Goal: Information Seeking & Learning: Learn about a topic

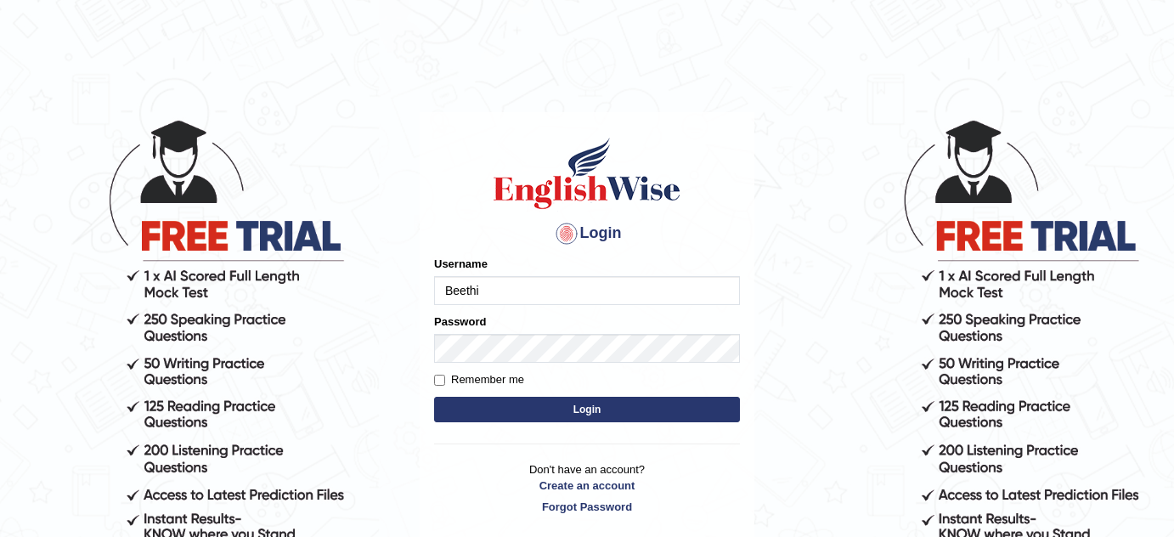
click at [562, 284] on input "Beethi" at bounding box center [587, 290] width 306 height 29
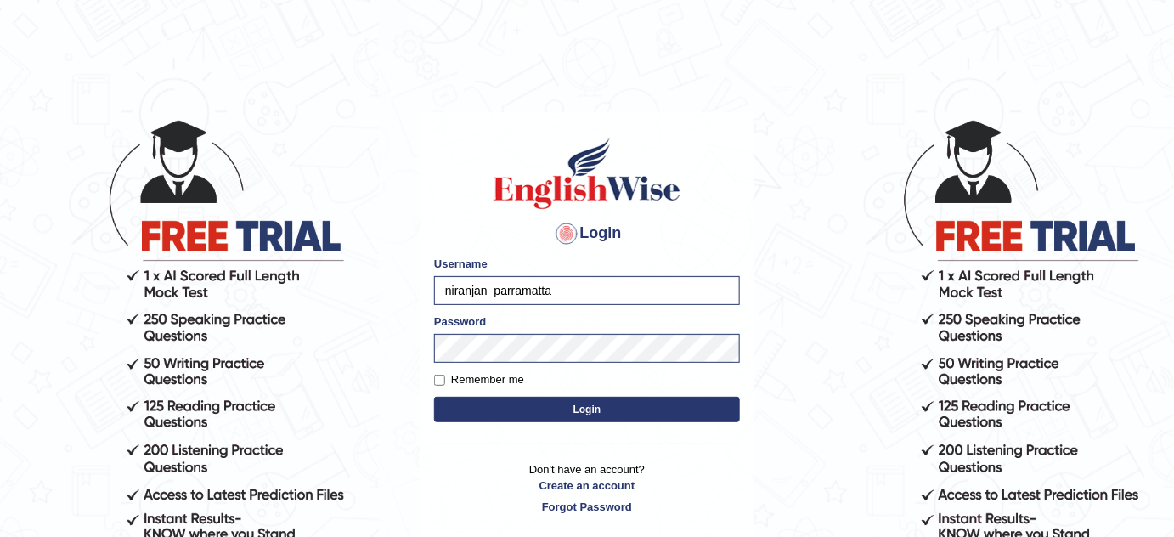
click at [640, 289] on input "niranjan_parramatta" at bounding box center [587, 290] width 306 height 29
type input "obehi00"
click at [573, 399] on button "Login" at bounding box center [587, 409] width 306 height 25
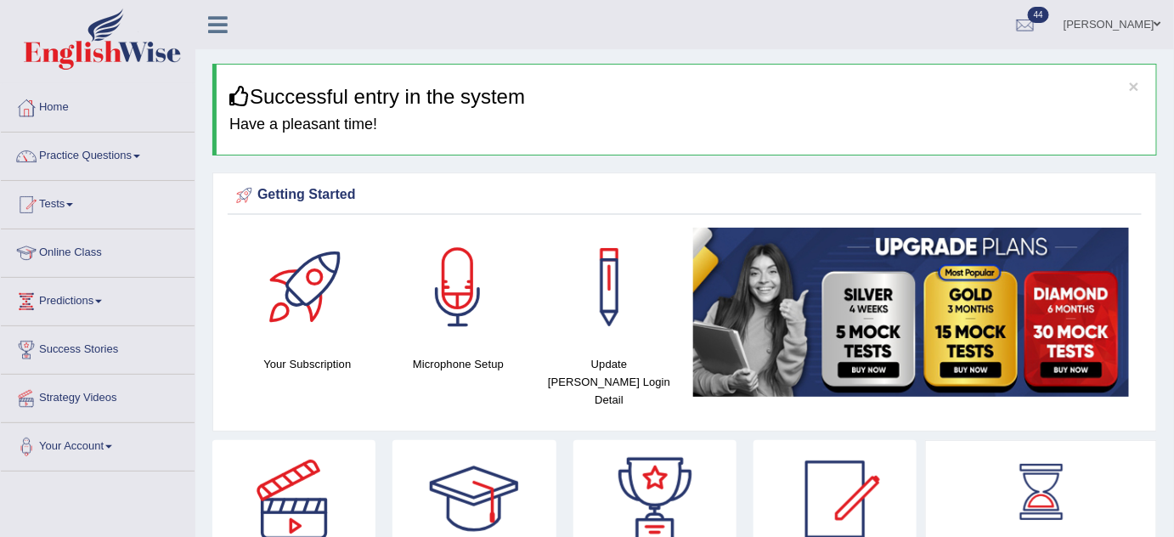
drag, startPoint x: 653, startPoint y: 353, endPoint x: 669, endPoint y: 340, distance: 20.6
click at [654, 353] on div "Update Pearson Login Detail" at bounding box center [609, 318] width 134 height 181
click at [663, 130] on h4 "Have a pleasant time!" at bounding box center [686, 124] width 914 height 17
click at [70, 155] on link "Practice Questions" at bounding box center [98, 154] width 194 height 42
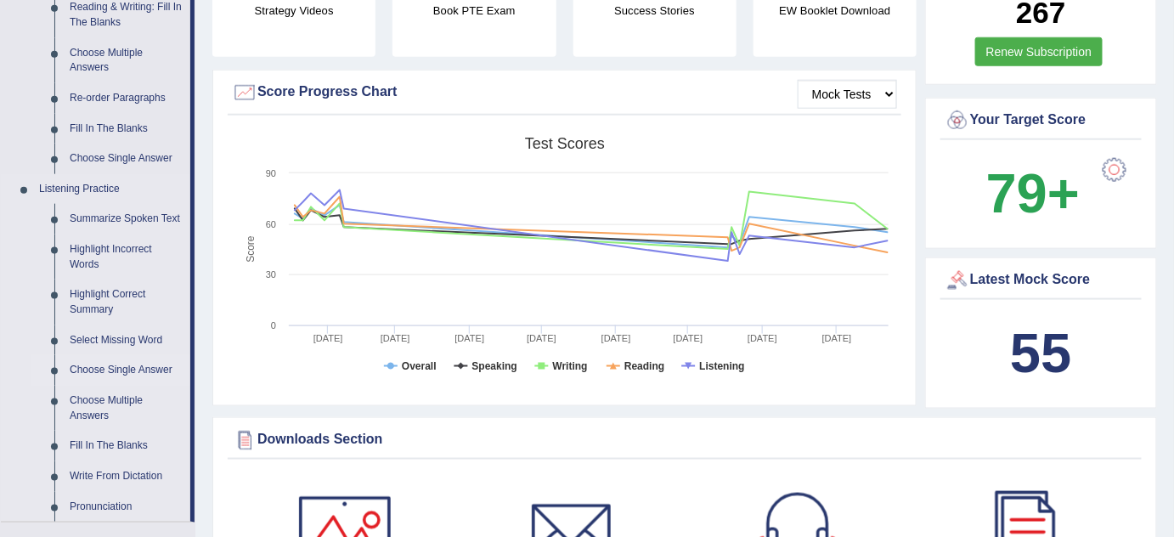
scroll to position [695, 0]
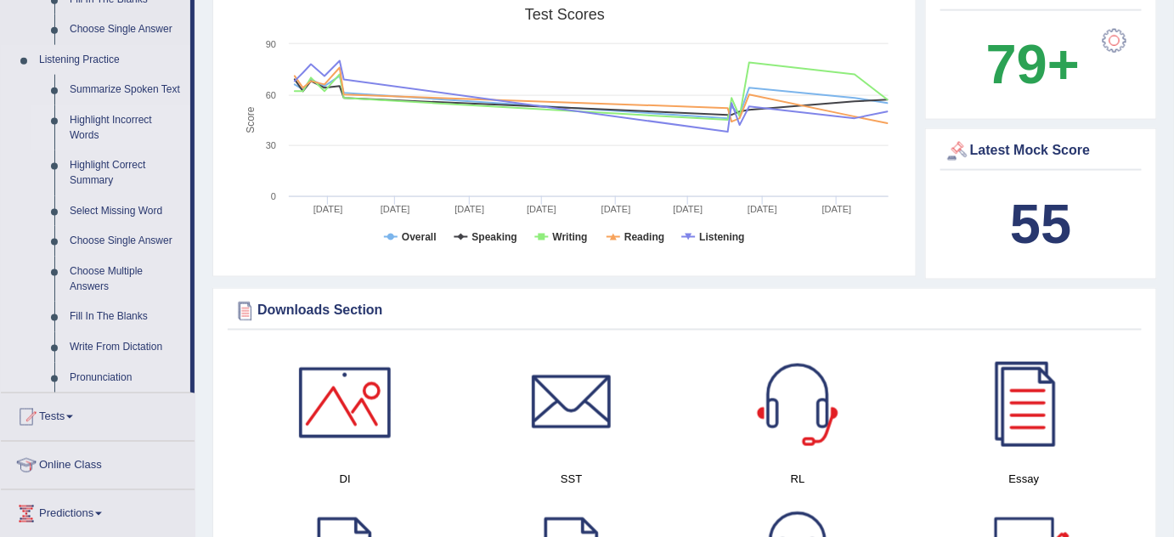
drag, startPoint x: 154, startPoint y: 90, endPoint x: 89, endPoint y: 70, distance: 67.7
click at [154, 89] on link "Summarize Spoken Text" at bounding box center [126, 90] width 128 height 31
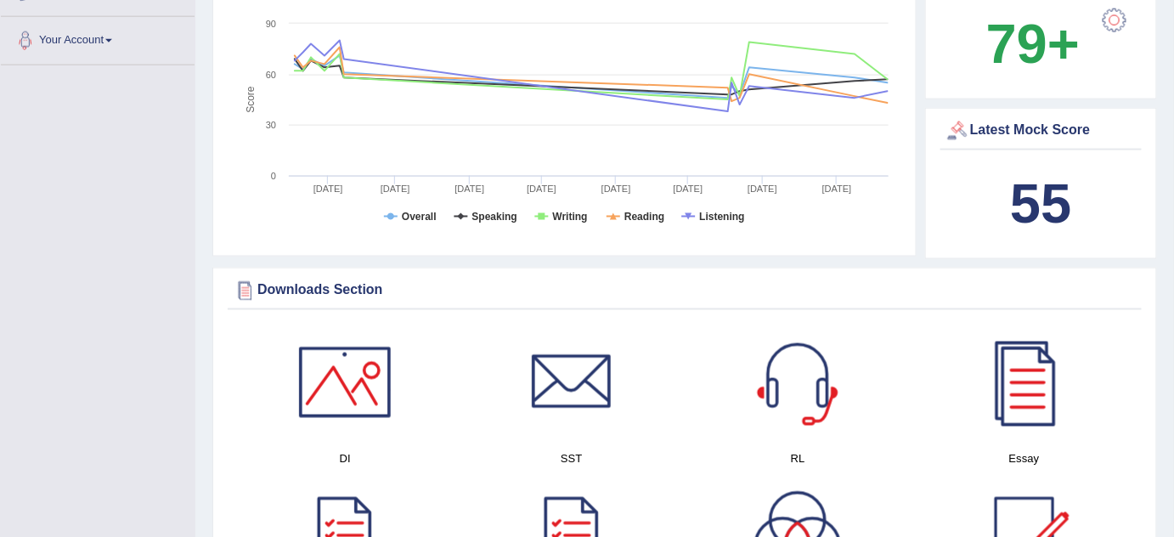
scroll to position [1223, 0]
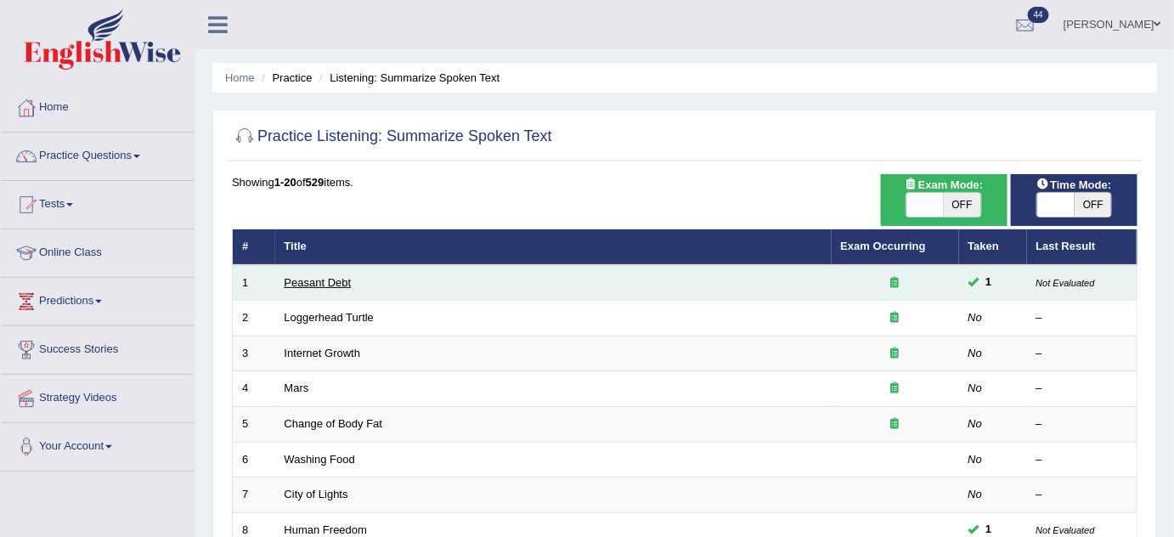
click at [338, 276] on link "Peasant Debt" at bounding box center [318, 282] width 67 height 13
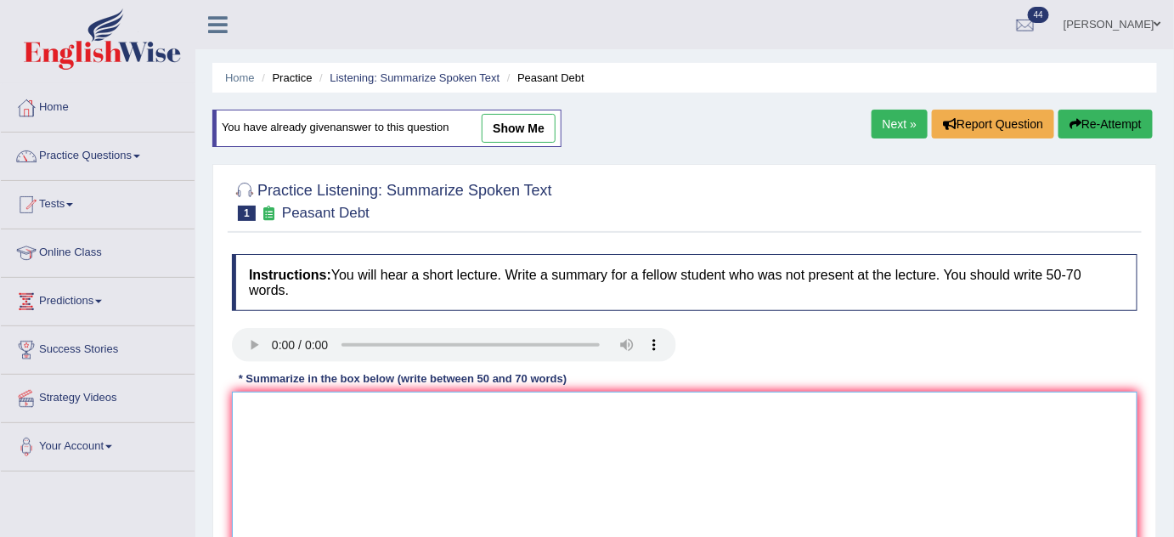
click at [479, 418] on textarea at bounding box center [685, 474] width 906 height 165
type textarea "i"
drag, startPoint x: 502, startPoint y: 408, endPoint x: 234, endPoint y: 406, distance: 268.5
click at [234, 406] on textarea "watching movie is beneficial toall of the people." at bounding box center [685, 474] width 906 height 165
click at [400, 406] on textarea "watching movie is beneficial toall of the people." at bounding box center [685, 474] width 906 height 165
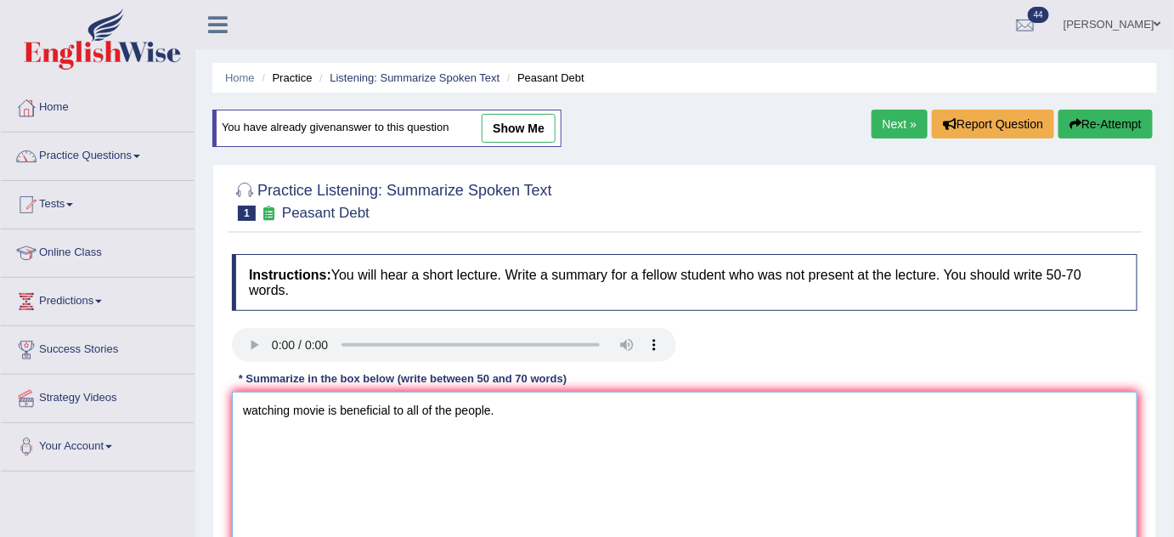
drag, startPoint x: 507, startPoint y: 409, endPoint x: 239, endPoint y: 410, distance: 268.5
click at [238, 410] on textarea "watching movie is beneficial to all of the people." at bounding box center [685, 474] width 906 height 165
type textarea "watching movie is beneficial to all of the people."
click at [742, 373] on div "Instructions: You will hear a short lecture. Write a summary for a fellow stude…" at bounding box center [685, 412] width 914 height 332
click at [308, 418] on textarea "watching movie is beneficial to all of the people." at bounding box center [685, 474] width 906 height 165
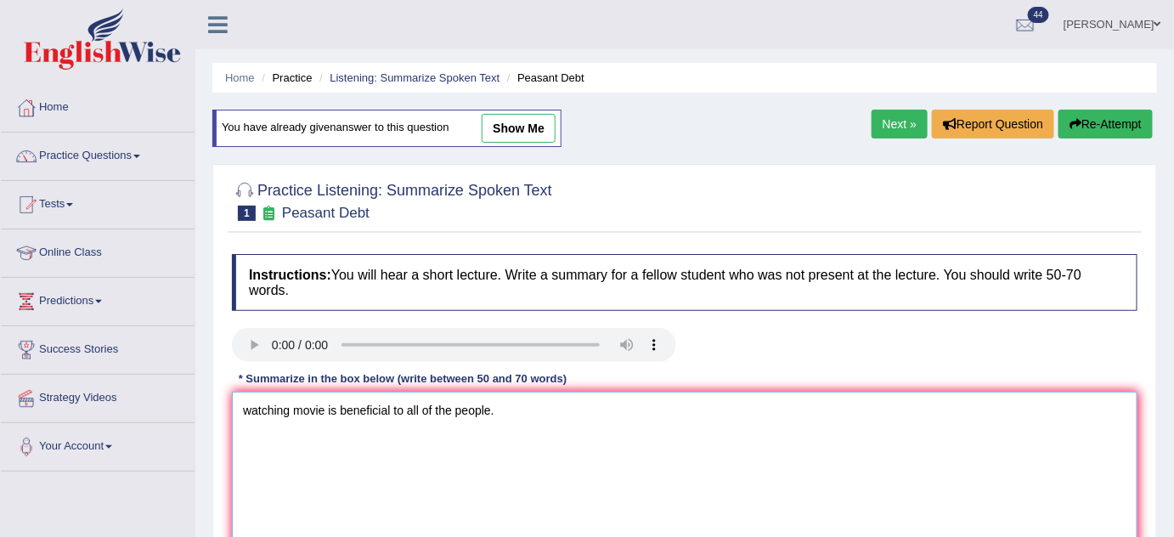
click at [308, 432] on textarea "watching movie is beneficial to all of the people." at bounding box center [685, 474] width 906 height 165
drag, startPoint x: 511, startPoint y: 421, endPoint x: 212, endPoint y: 411, distance: 299.2
click at [212, 411] on div "Practice Listening: Summarize Spoken Text 1 Peasant Debt Instructions: You will…" at bounding box center [684, 394] width 945 height 460
click at [301, 432] on textarea "watching movie is beneficial to all of the people." at bounding box center [685, 474] width 906 height 165
click at [514, 420] on textarea "watching movie is beneficial to all of the people." at bounding box center [685, 474] width 906 height 165
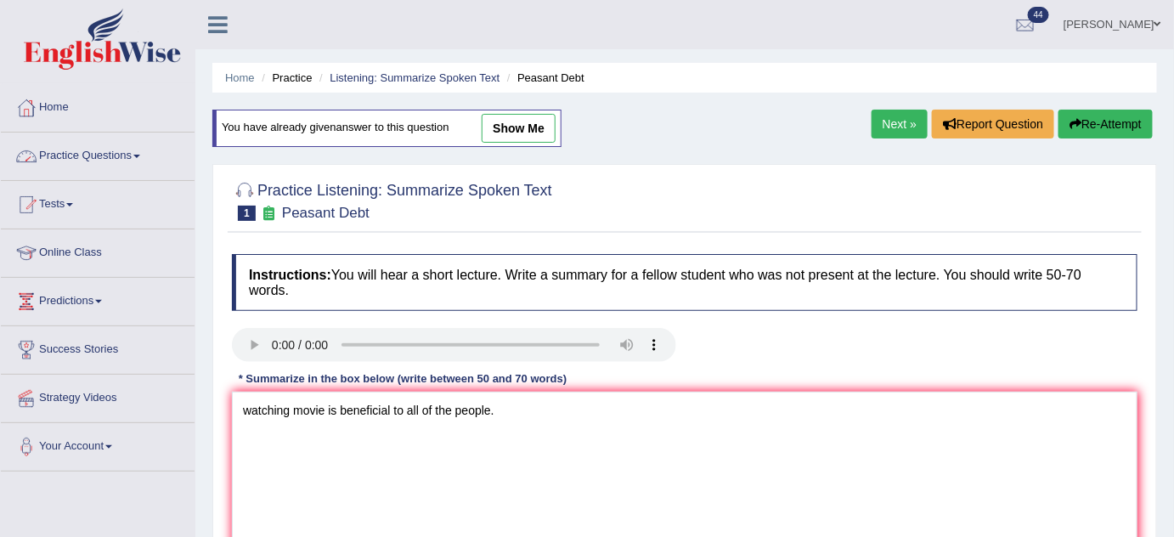
click at [140, 152] on link "Practice Questions" at bounding box center [98, 154] width 194 height 42
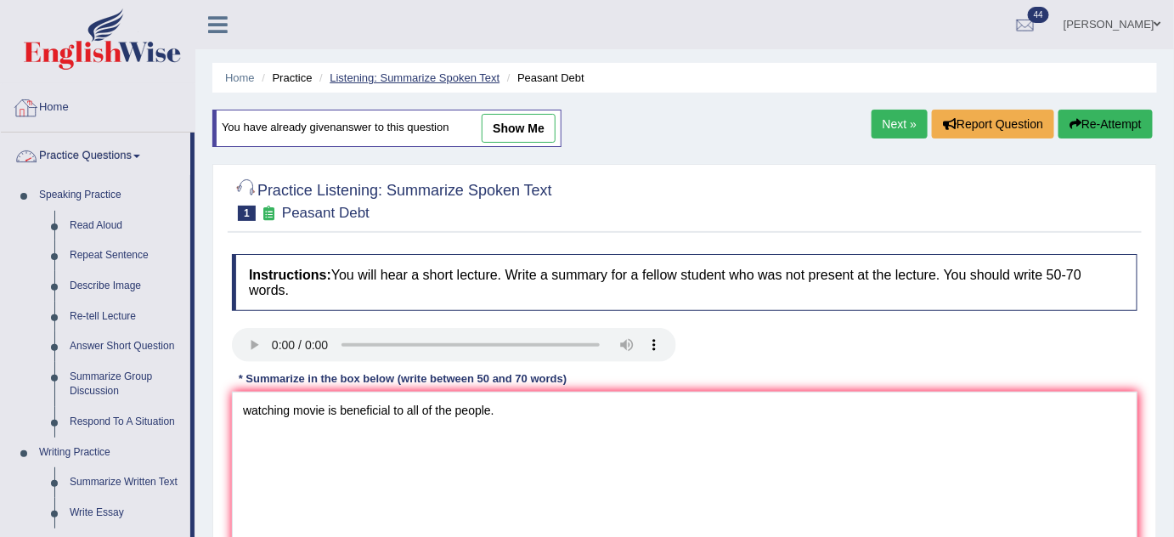
click at [431, 80] on link "Listening: Summarize Spoken Text" at bounding box center [415, 77] width 170 height 13
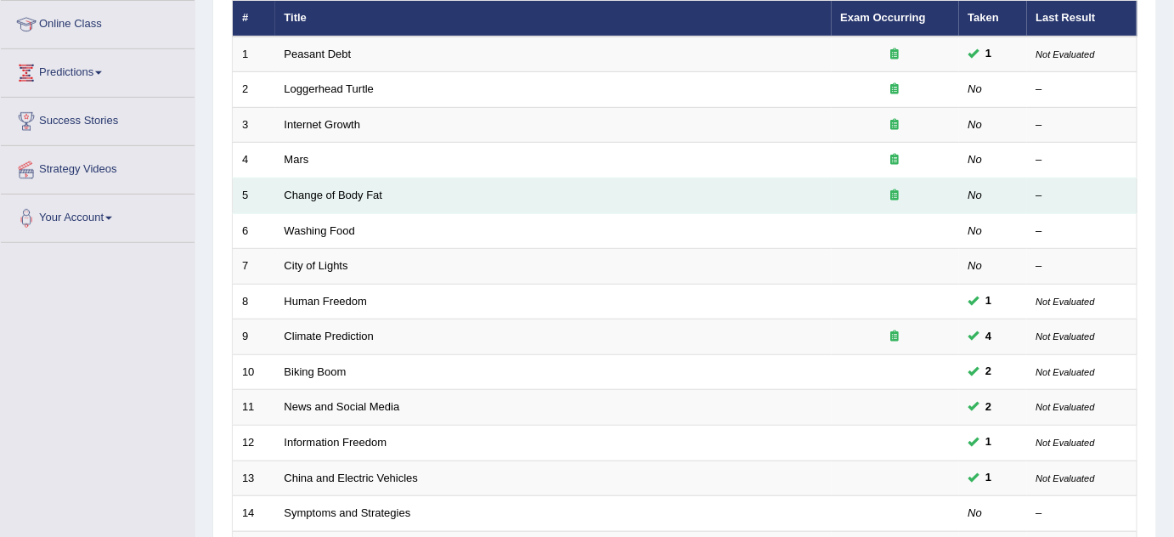
scroll to position [231, 0]
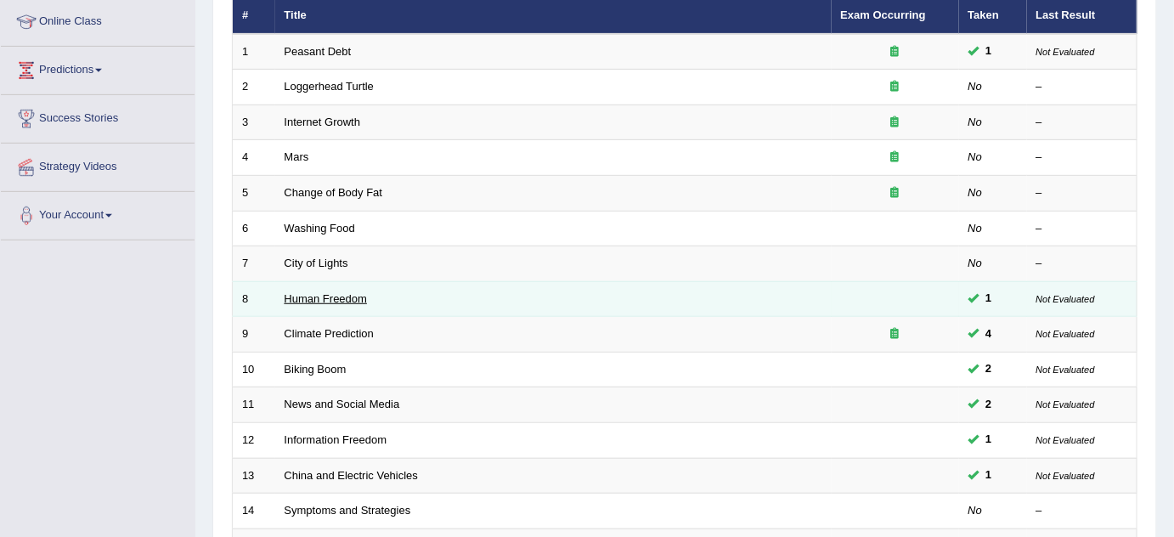
click at [355, 292] on link "Human Freedom" at bounding box center [326, 298] width 83 height 13
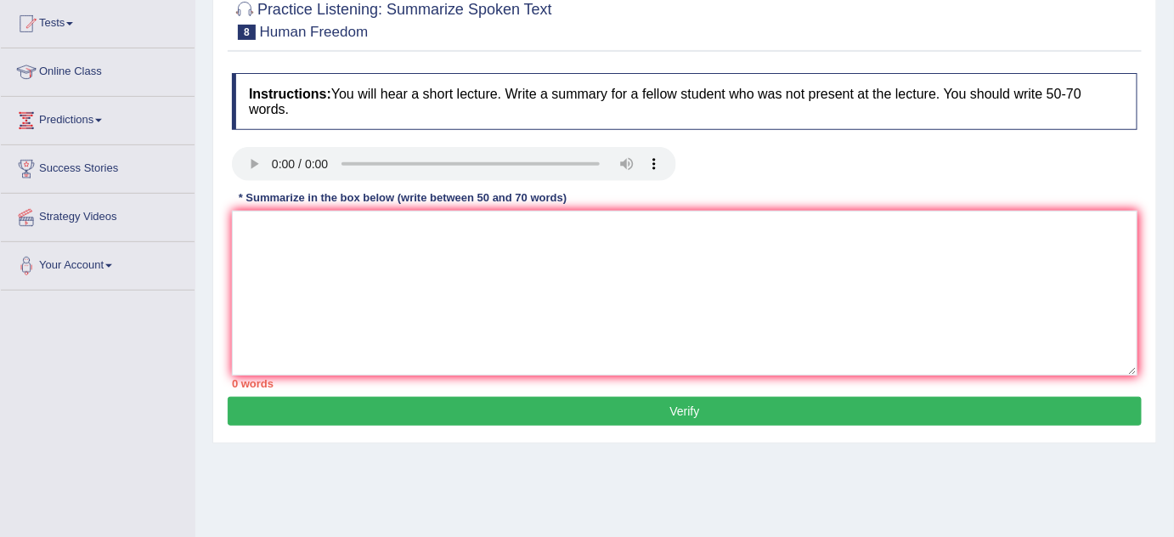
scroll to position [154, 0]
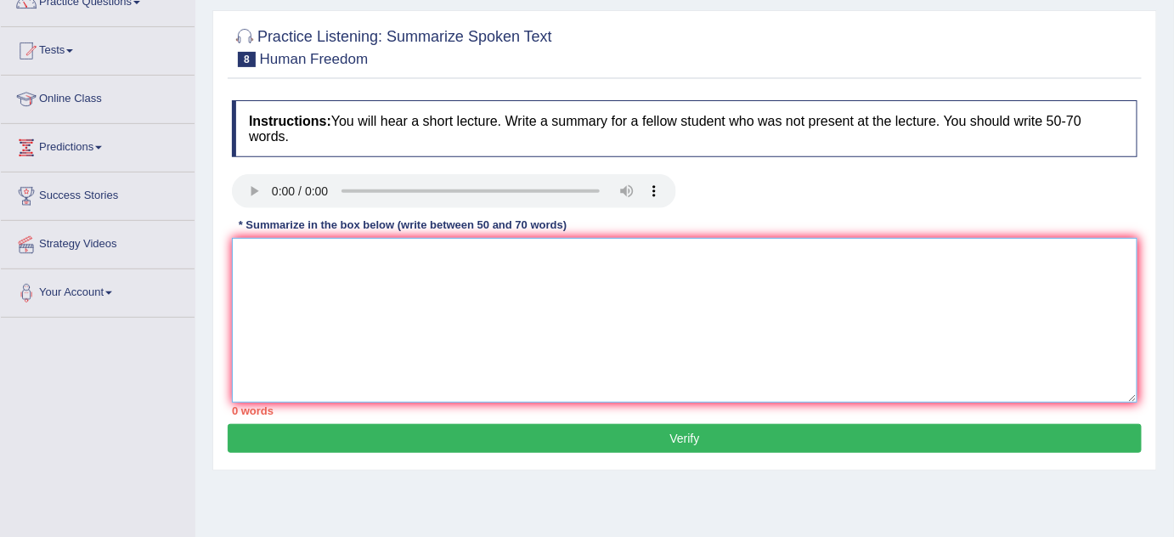
click at [354, 262] on textarea at bounding box center [685, 320] width 906 height 165
click at [348, 254] on textarea at bounding box center [685, 320] width 906 height 165
paste textarea "The speaker provided a comprehensive overview of [main topic], highlighting sev…"
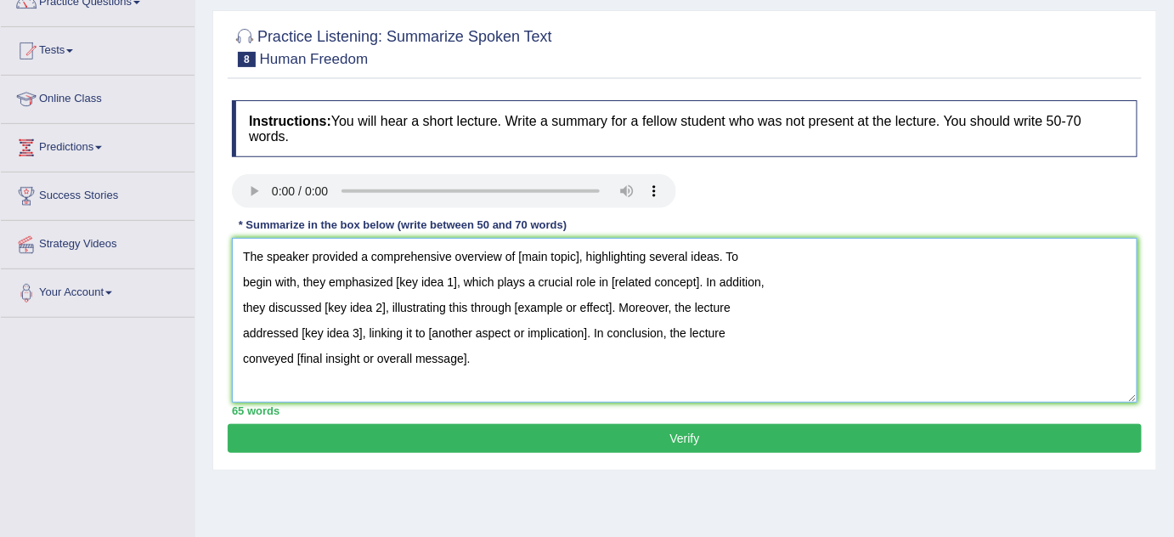
drag, startPoint x: 243, startPoint y: 253, endPoint x: 477, endPoint y: 353, distance: 254.7
click at [477, 353] on textarea "The speaker provided a comprehensive overview of [main topic], highlighting sev…" at bounding box center [685, 320] width 906 height 165
click at [477, 345] on textarea "The speaker provided a comprehensive overview of [main topic], highlighting sev…" at bounding box center [685, 320] width 906 height 165
drag, startPoint x: 470, startPoint y: 360, endPoint x: 189, endPoint y: 256, distance: 300.0
click at [189, 256] on div "Toggle navigation Home Practice Questions Speaking Practice Read Aloud Repeat S…" at bounding box center [587, 288] width 1174 height 884
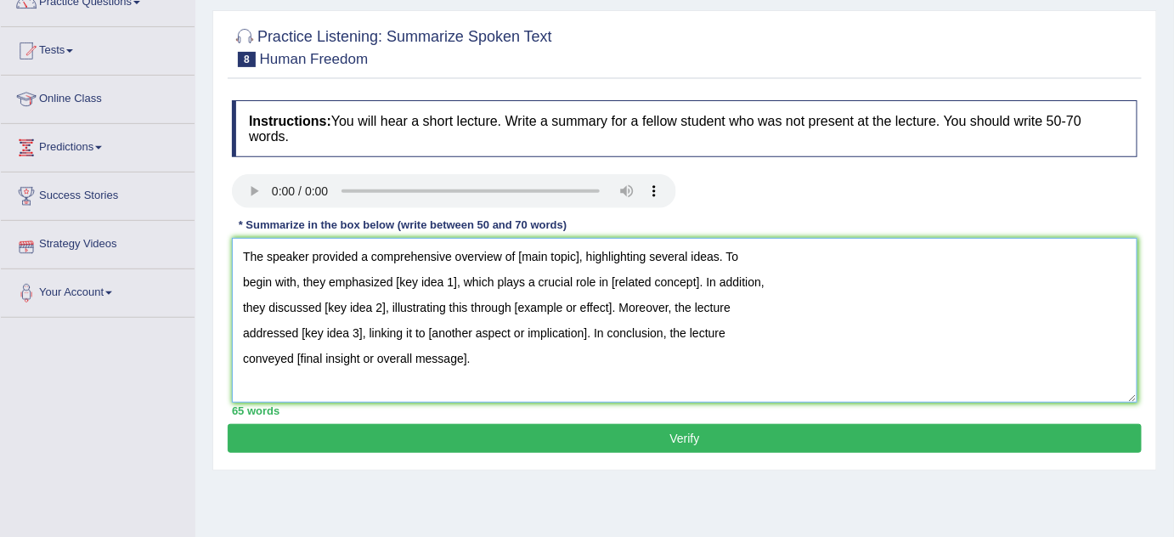
click at [353, 319] on textarea "The speaker provided a comprehensive overview of [main topic], highlighting sev…" at bounding box center [685, 320] width 906 height 165
drag, startPoint x: 473, startPoint y: 369, endPoint x: 246, endPoint y: 243, distance: 260.1
click at [246, 243] on textarea "The speaker provided a comprehensive overview of [main topic], highlighting sev…" at bounding box center [685, 320] width 906 height 165
click at [347, 308] on textarea "The speaker provided a comprehensive overview of [main topic], highlighting sev…" at bounding box center [685, 320] width 906 height 165
drag, startPoint x: 471, startPoint y: 358, endPoint x: 267, endPoint y: 261, distance: 225.7
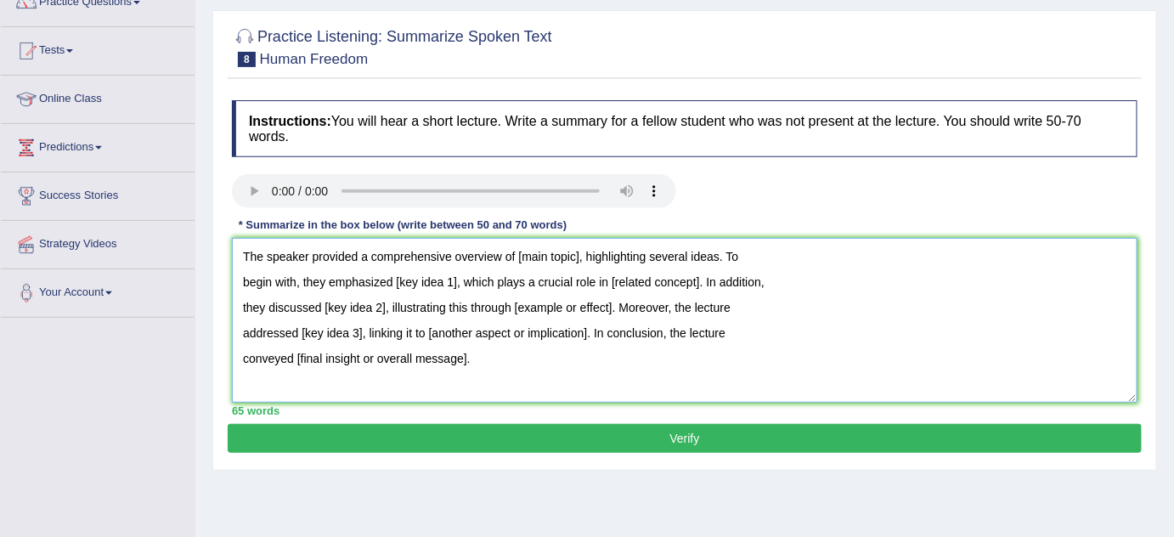
click at [267, 261] on textarea "The speaker provided a comprehensive overview of [main topic], highlighting sev…" at bounding box center [685, 320] width 906 height 165
drag, startPoint x: 424, startPoint y: 364, endPoint x: 337, endPoint y: 240, distance: 151.3
click at [337, 240] on textarea "The speaker provided a comprehensive overview of [main topic], highlighting sev…" at bounding box center [685, 320] width 906 height 165
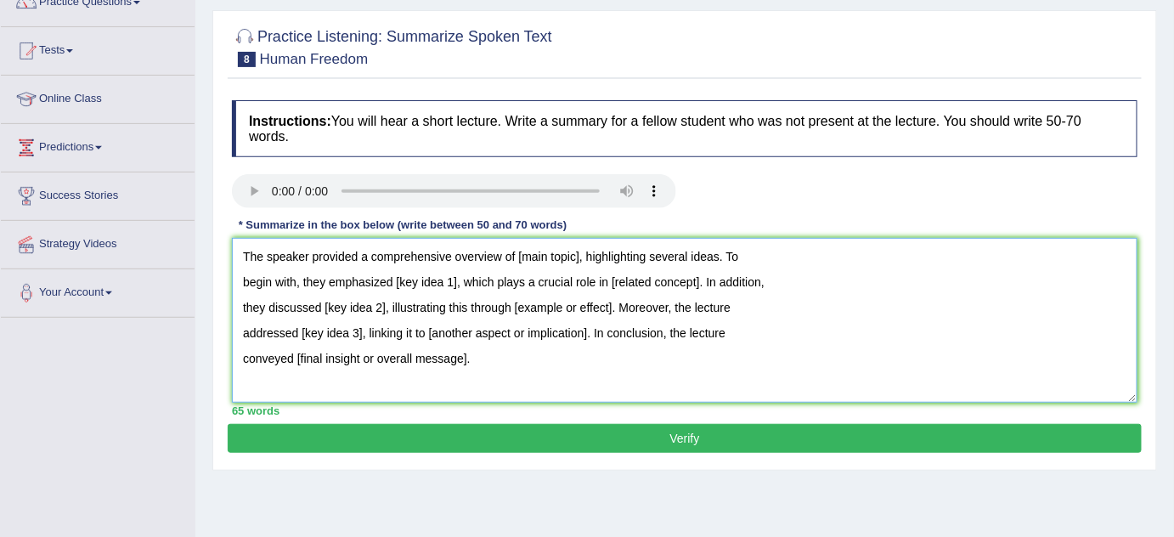
click at [308, 277] on textarea "The speaker provided a comprehensive overview of [main topic], highlighting sev…" at bounding box center [685, 320] width 906 height 165
click at [417, 289] on textarea "The speaker provided a comprehensive overview of [main topic], highlighting sev…" at bounding box center [685, 320] width 906 height 165
click at [461, 275] on textarea "The speaker provided a comprehensive overview of [main topic], highlighting sev…" at bounding box center [685, 320] width 906 height 165
click at [461, 276] on textarea "The speaker provided a comprehensive overview of [main topic], highlighting sev…" at bounding box center [685, 320] width 906 height 165
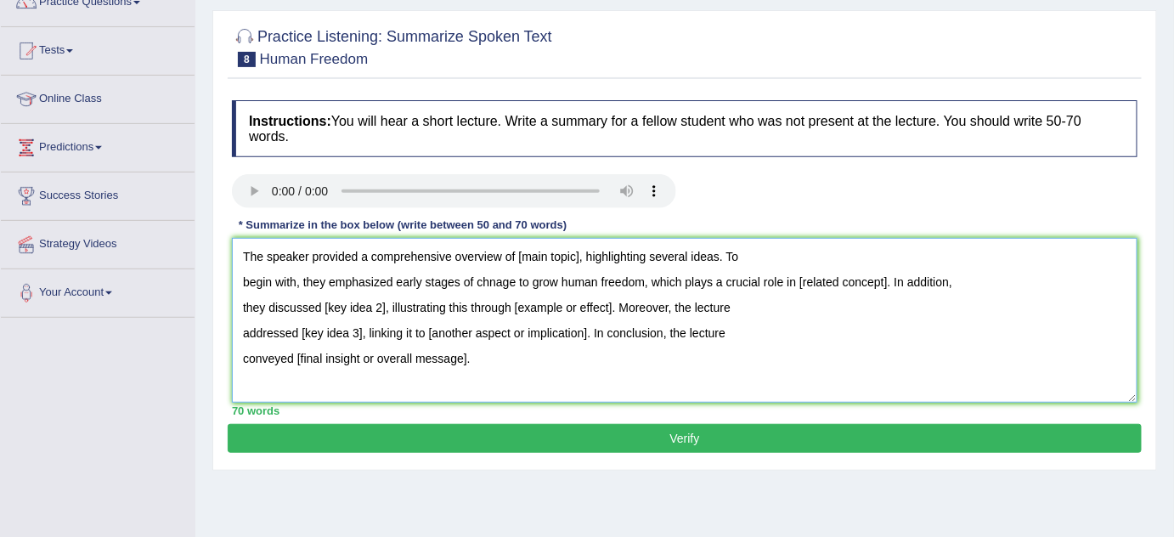
drag, startPoint x: 650, startPoint y: 278, endPoint x: 324, endPoint y: 281, distance: 326.2
click at [324, 281] on textarea "The speaker provided a comprehensive overview of [main topic], highlighting sev…" at bounding box center [685, 320] width 906 height 165
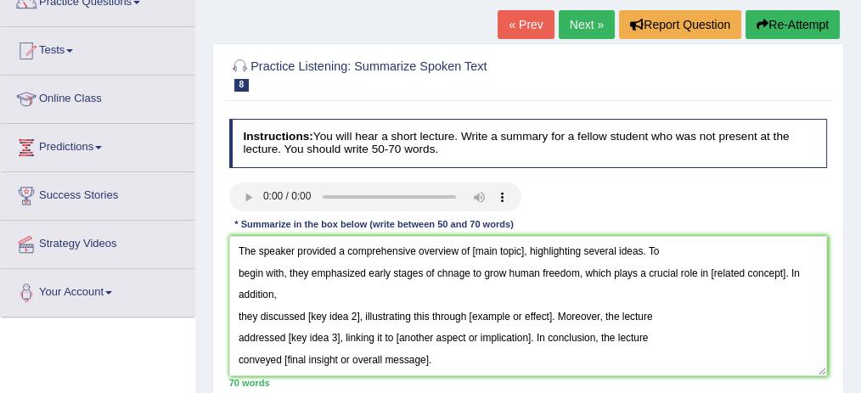
click at [643, 112] on div "Instructions: You will hear a short lecture. Write a summary for a fellow stude…" at bounding box center [528, 253] width 606 height 283
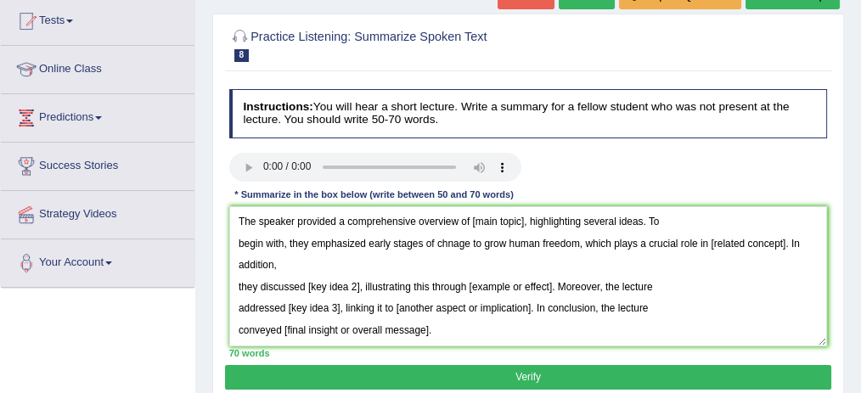
scroll to position [211, 0]
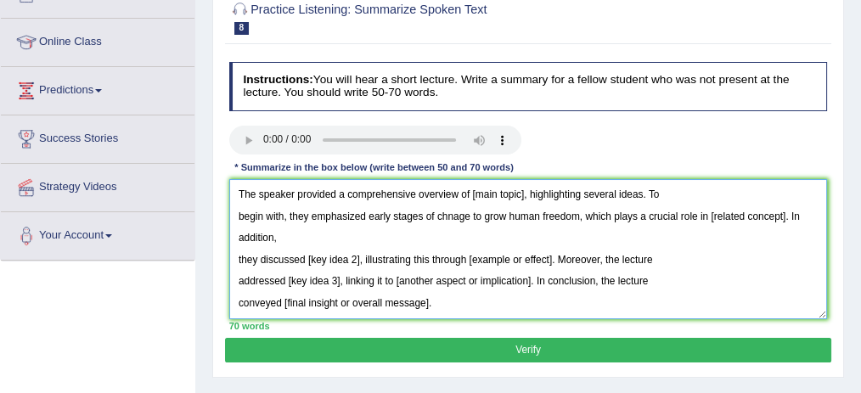
drag, startPoint x: 307, startPoint y: 253, endPoint x: 358, endPoint y: 256, distance: 51.0
click at [358, 256] on textarea "The speaker provided a comprehensive overview of [main topic], highlighting sev…" at bounding box center [528, 249] width 599 height 140
click at [363, 259] on textarea "The speaker provided a comprehensive overview of [main topic], highlighting sev…" at bounding box center [528, 249] width 599 height 140
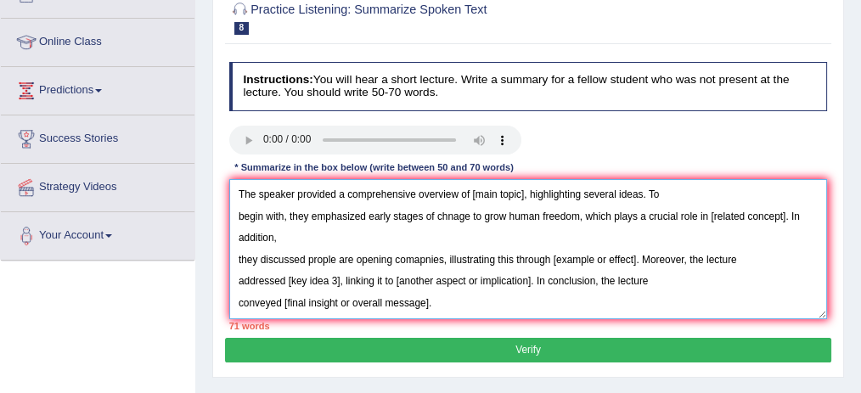
click at [307, 255] on textarea "The speaker provided a comprehensive overview of [main topic], highlighting sev…" at bounding box center [528, 249] width 599 height 140
drag, startPoint x: 570, startPoint y: 256, endPoint x: 651, endPoint y: 264, distance: 81.2
click at [651, 264] on textarea "The speaker provided a comprehensive overview of [main topic], highlighting sev…" at bounding box center [528, 249] width 599 height 140
type textarea "The speaker provided a comprehensive overview of [main topic], highlighting sev…"
click at [573, 82] on h4 "Instructions: You will hear a short lecture. Write a summary for a fellow stude…" at bounding box center [528, 86] width 599 height 48
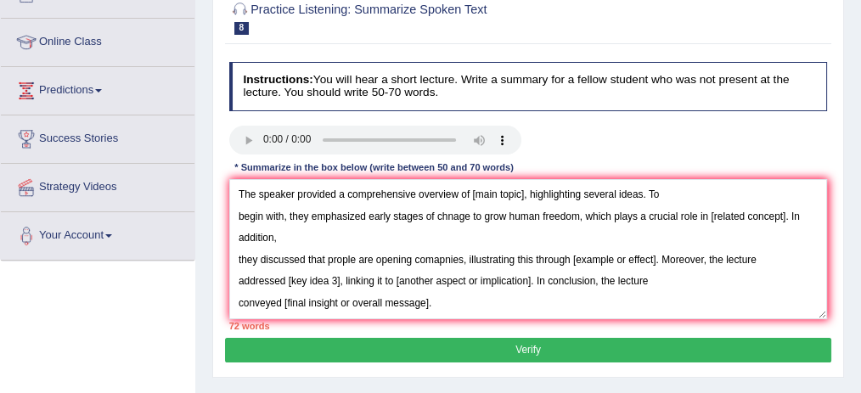
click at [568, 138] on div at bounding box center [528, 142] width 613 height 32
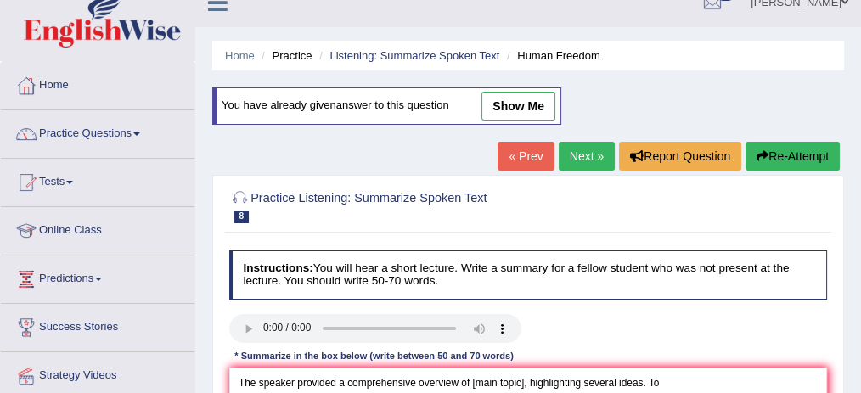
scroll to position [0, 0]
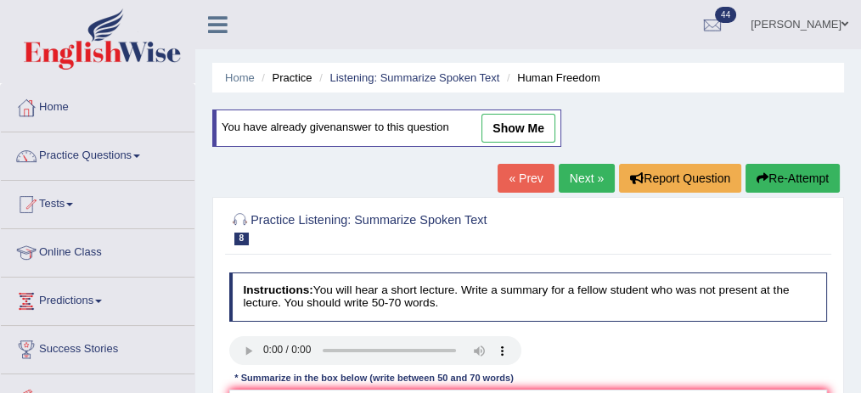
click at [537, 175] on link "« Prev" at bounding box center [526, 178] width 56 height 29
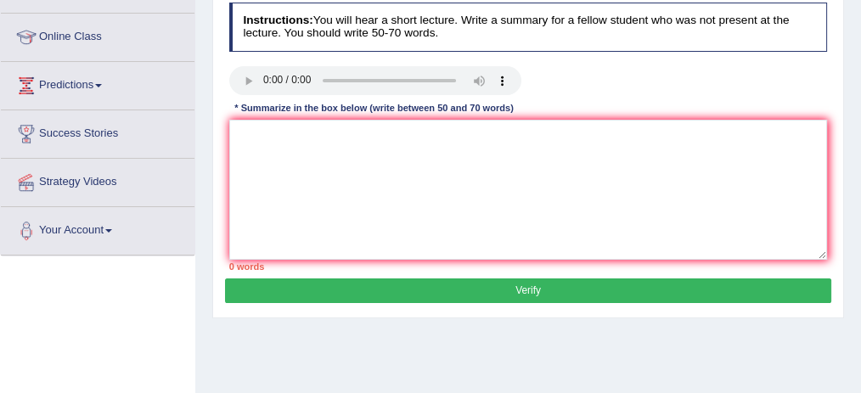
scroll to position [226, 0]
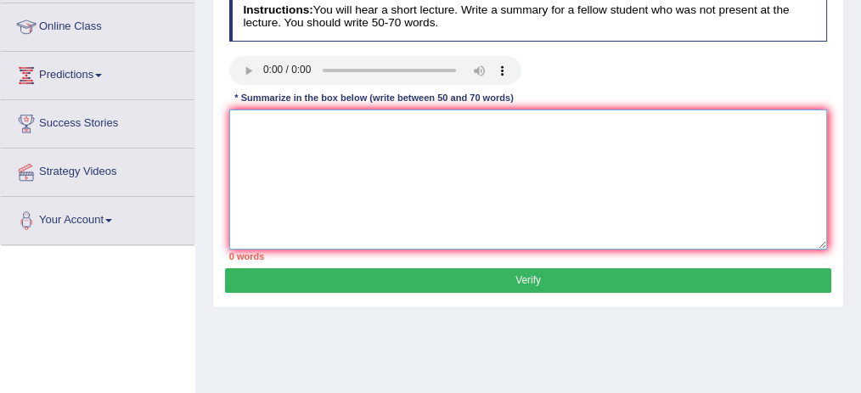
click at [250, 201] on textarea at bounding box center [528, 180] width 599 height 140
paste textarea "The speaker provided a comprehensive overview of [main topic], highlighting sev…"
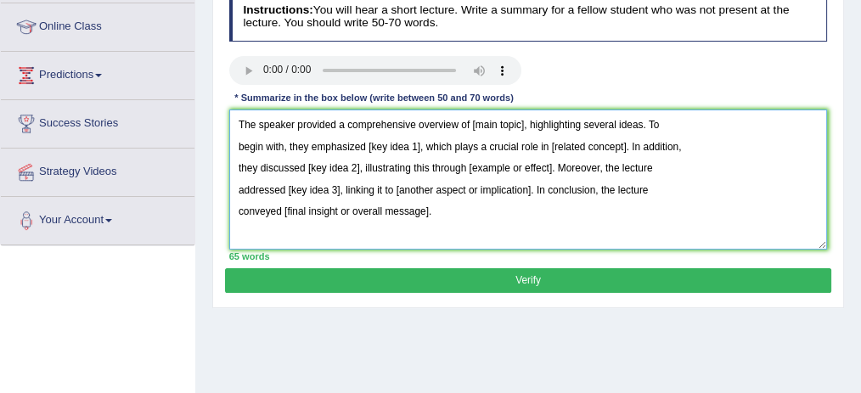
drag, startPoint x: 471, startPoint y: 123, endPoint x: 524, endPoint y: 124, distance: 52.7
click at [524, 124] on textarea "The speaker provided a comprehensive overview of [main topic], highlighting sev…" at bounding box center [528, 180] width 599 height 140
drag, startPoint x: 369, startPoint y: 144, endPoint x: 420, endPoint y: 150, distance: 51.3
click at [420, 150] on textarea "The speaker provided a comprehensive overview of artists, highlighting several …" at bounding box center [528, 180] width 599 height 140
click at [472, 134] on textarea "The speaker provided a comprehensive overview of artists, highlighting several …" at bounding box center [528, 180] width 599 height 140
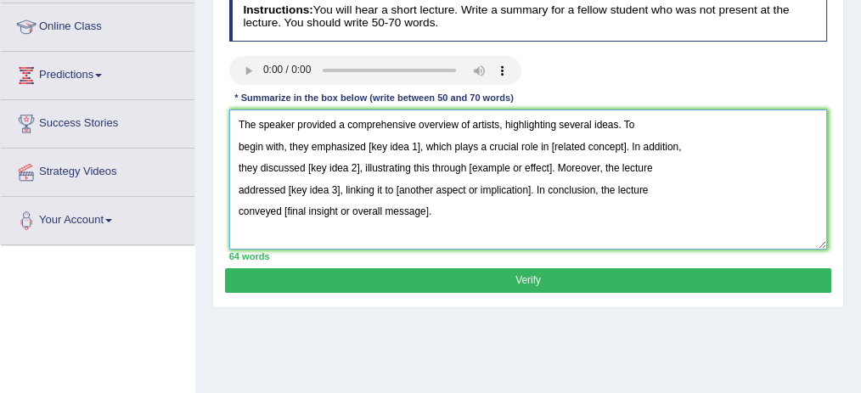
click at [420, 142] on textarea "The speaker provided a comprehensive overview of artists, highlighting several …" at bounding box center [528, 180] width 599 height 140
drag, startPoint x: 536, startPoint y: 142, endPoint x: 610, endPoint y: 140, distance: 73.9
click at [610, 140] on textarea "The speaker provided a comprehensive overview of artists, highlighting several …" at bounding box center [528, 180] width 599 height 140
drag, startPoint x: 306, startPoint y: 167, endPoint x: 361, endPoint y: 172, distance: 55.4
click at [361, 172] on textarea "The speaker provided a comprehensive overview of artists, highlighting several …" at bounding box center [528, 180] width 599 height 140
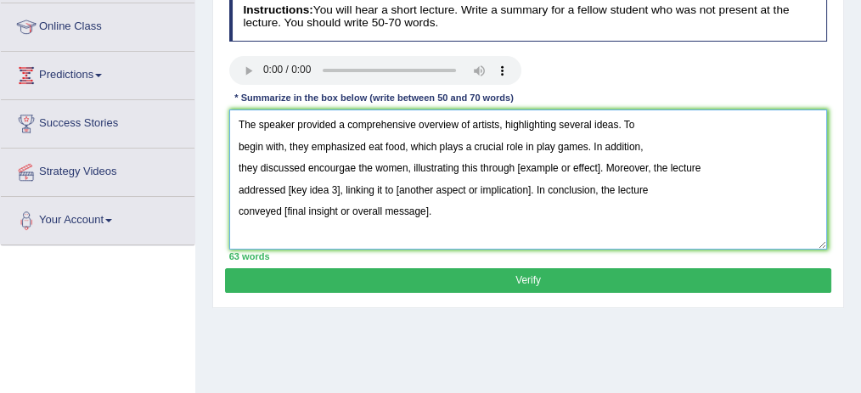
drag, startPoint x: 515, startPoint y: 166, endPoint x: 595, endPoint y: 167, distance: 79.9
click at [595, 167] on textarea "The speaker provided a comprehensive overview of artists, highlighting several …" at bounding box center [528, 180] width 599 height 140
drag, startPoint x: 287, startPoint y: 188, endPoint x: 342, endPoint y: 192, distance: 54.5
click at [342, 192] on textarea "The speaker provided a comprehensive overview of artists, highlighting several …" at bounding box center [528, 180] width 599 height 140
drag, startPoint x: 606, startPoint y: 161, endPoint x: 398, endPoint y: 190, distance: 209.3
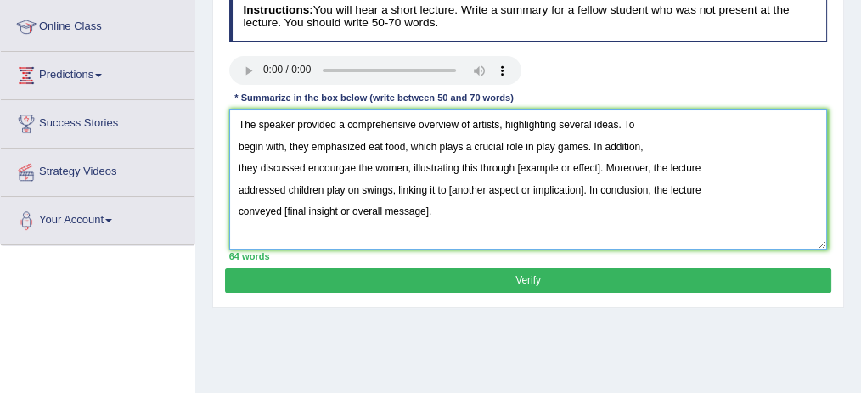
click at [398, 190] on textarea "The speaker provided a comprehensive overview of artists, highlighting several …" at bounding box center [528, 180] width 599 height 140
drag, startPoint x: 605, startPoint y: 162, endPoint x: 399, endPoint y: 185, distance: 206.9
click at [399, 185] on textarea "The speaker provided a comprehensive overview of artists, highlighting several …" at bounding box center [528, 180] width 599 height 140
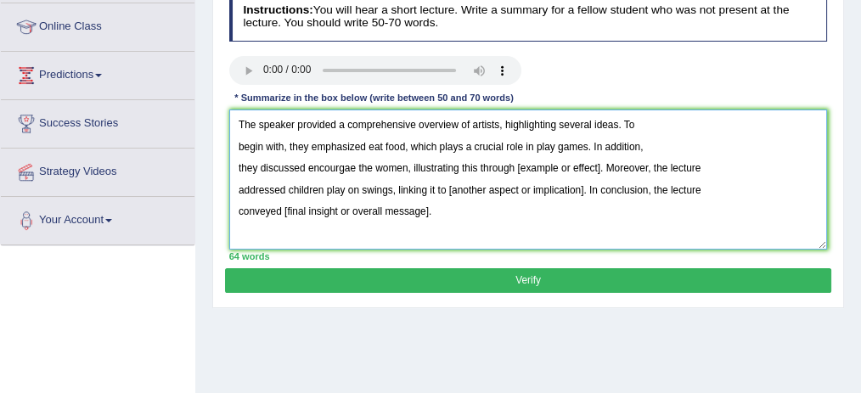
drag, startPoint x: 608, startPoint y: 163, endPoint x: 399, endPoint y: 181, distance: 209.7
click at [399, 181] on textarea "The speaker provided a comprehensive overview of artists, highlighting several …" at bounding box center [528, 180] width 599 height 140
click at [286, 185] on textarea "The speaker provided a comprehensive overview of artists, highlighting several …" at bounding box center [528, 180] width 599 height 140
click at [397, 13] on h4 "Instructions: You will hear a short lecture. Write a summary for a fellow stude…" at bounding box center [528, 16] width 599 height 48
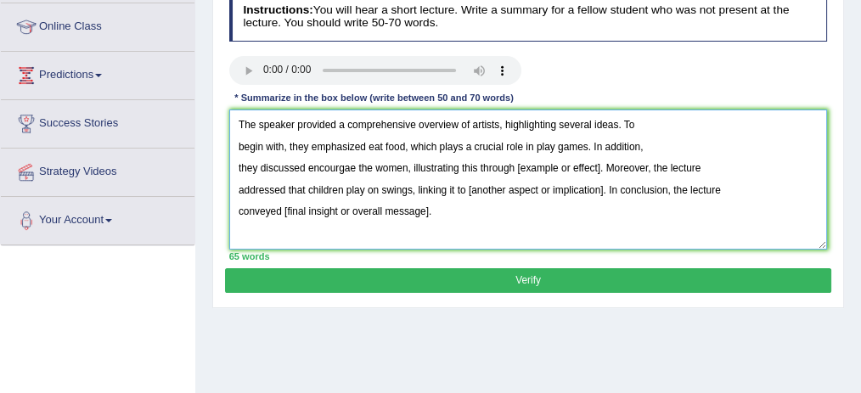
drag, startPoint x: 370, startPoint y: 144, endPoint x: 403, endPoint y: 144, distance: 32.3
click at [403, 144] on textarea "The speaker provided a comprehensive overview of artists, highlighting several …" at bounding box center [528, 180] width 599 height 140
drag, startPoint x: 369, startPoint y: 144, endPoint x: 449, endPoint y: 142, distance: 79.9
click at [449, 142] on textarea "The speaker provided a comprehensive overview of artists, highlighting several …" at bounding box center [528, 180] width 599 height 140
drag, startPoint x: 578, startPoint y: 143, endPoint x: 630, endPoint y: 140, distance: 51.9
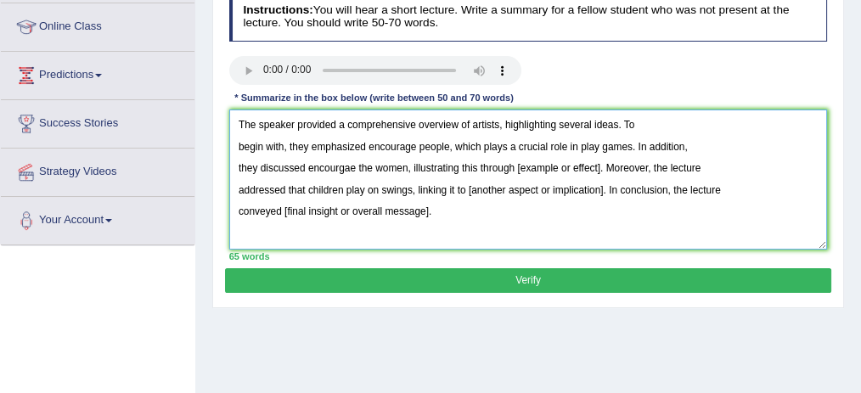
click at [630, 140] on textarea "The speaker provided a comprehensive overview of artists, highlighting several …" at bounding box center [528, 180] width 599 height 140
drag, startPoint x: 305, startPoint y: 167, endPoint x: 392, endPoint y: 165, distance: 87.5
click at [392, 166] on textarea "The speaker provided a comprehensive overview of artists, highlighting several …" at bounding box center [528, 180] width 599 height 140
click at [361, 162] on textarea "The speaker provided a comprehensive overview of artists, highlighting several …" at bounding box center [528, 180] width 599 height 140
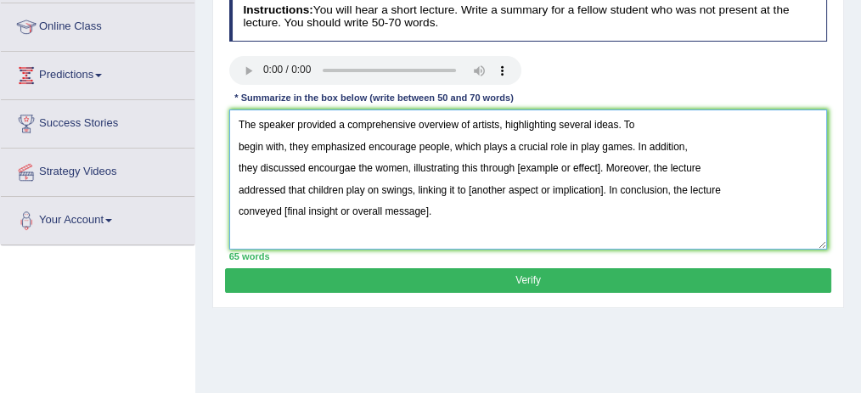
click at [359, 167] on textarea "The speaker provided a comprehensive overview of artists, highlighting several …" at bounding box center [528, 180] width 599 height 140
click at [356, 167] on textarea "The speaker provided a comprehensive overview of artists, highlighting several …" at bounding box center [528, 180] width 599 height 140
drag, startPoint x: 494, startPoint y: 166, endPoint x: 579, endPoint y: 168, distance: 85.0
click at [579, 168] on textarea "The speaker provided a comprehensive overview of artists, highlighting several …" at bounding box center [528, 180] width 599 height 140
drag, startPoint x: 365, startPoint y: 142, endPoint x: 450, endPoint y: 144, distance: 85.0
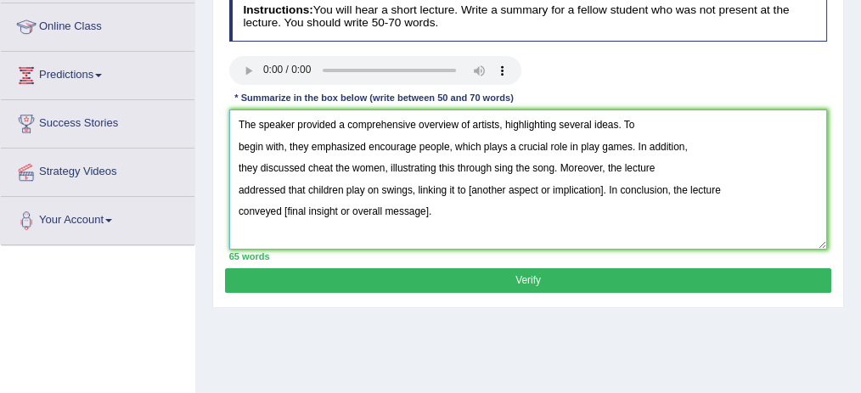
click at [450, 144] on textarea "The speaker provided a comprehensive overview of artists, highlighting several …" at bounding box center [528, 180] width 599 height 140
drag, startPoint x: 579, startPoint y: 144, endPoint x: 630, endPoint y: 144, distance: 51.0
click at [630, 144] on textarea "The speaker provided a comprehensive overview of artists, highlighting several …" at bounding box center [528, 180] width 599 height 140
click at [610, 138] on textarea "The speaker provided a comprehensive overview of artists, highlighting several …" at bounding box center [528, 180] width 599 height 140
drag, startPoint x: 599, startPoint y: 147, endPoint x: 568, endPoint y: 145, distance: 30.6
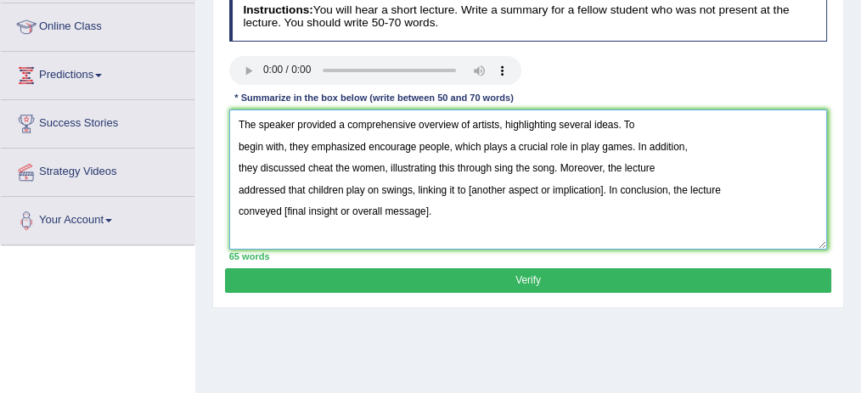
click at [581, 144] on textarea "The speaker provided a comprehensive overview of artists, highlighting several …" at bounding box center [528, 180] width 599 height 140
click at [584, 148] on textarea "The speaker provided a comprehensive overview of artists, highlighting several …" at bounding box center [528, 180] width 599 height 140
drag, startPoint x: 599, startPoint y: 144, endPoint x: 587, endPoint y: 141, distance: 12.2
click at [587, 141] on textarea "The speaker provided a comprehensive overview of artists, highlighting several …" at bounding box center [528, 180] width 599 height 140
drag, startPoint x: 605, startPoint y: 142, endPoint x: 630, endPoint y: 144, distance: 24.7
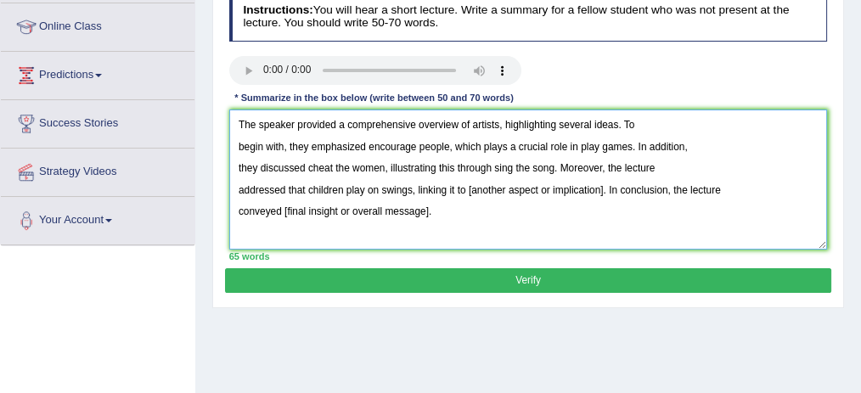
click at [630, 144] on textarea "The speaker provided a comprehensive overview of artists, highlighting several …" at bounding box center [528, 180] width 599 height 140
click at [622, 145] on textarea "The speaker provided a comprehensive overview of artists, highlighting several …" at bounding box center [528, 180] width 599 height 140
drag, startPoint x: 263, startPoint y: 167, endPoint x: 288, endPoint y: 170, distance: 24.9
click at [280, 168] on textarea "The speaker provided a comprehensive overview of artists, highlighting several …" at bounding box center [528, 180] width 599 height 140
drag, startPoint x: 308, startPoint y: 166, endPoint x: 387, endPoint y: 163, distance: 79.0
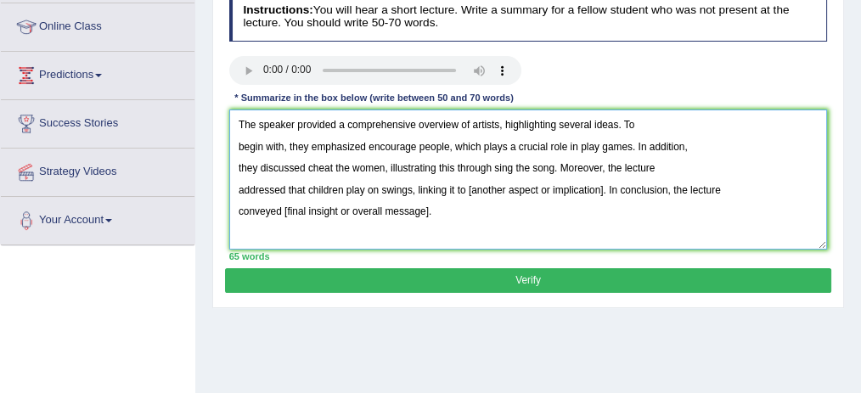
click at [387, 163] on textarea "The speaker provided a comprehensive overview of artists, highlighting several …" at bounding box center [528, 180] width 599 height 140
drag, startPoint x: 494, startPoint y: 166, endPoint x: 551, endPoint y: 172, distance: 58.2
click at [551, 172] on textarea "The speaker provided a comprehensive overview of artists, highlighting several …" at bounding box center [528, 180] width 599 height 140
drag, startPoint x: 340, startPoint y: 190, endPoint x: 405, endPoint y: 189, distance: 65.4
click at [405, 189] on textarea "The speaker provided a comprehensive overview of artists, highlighting several …" at bounding box center [528, 180] width 599 height 140
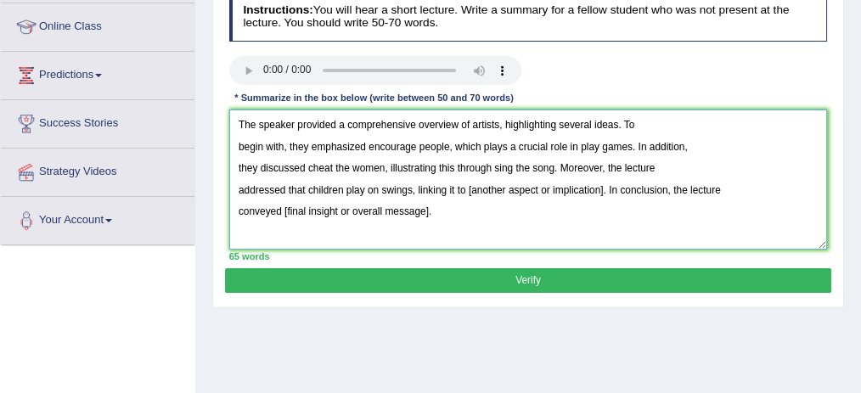
drag, startPoint x: 299, startPoint y: 186, endPoint x: 397, endPoint y: 189, distance: 97.8
click at [397, 189] on textarea "The speaker provided a comprehensive overview of artists, highlighting several …" at bounding box center [528, 180] width 599 height 140
click at [397, 196] on textarea "The speaker provided a comprehensive overview of artists, highlighting several …" at bounding box center [528, 180] width 599 height 140
click at [467, 187] on textarea "The speaker provided a comprehensive overview of artists, highlighting several …" at bounding box center [528, 180] width 599 height 140
drag, startPoint x: 467, startPoint y: 187, endPoint x: 576, endPoint y: 189, distance: 108.8
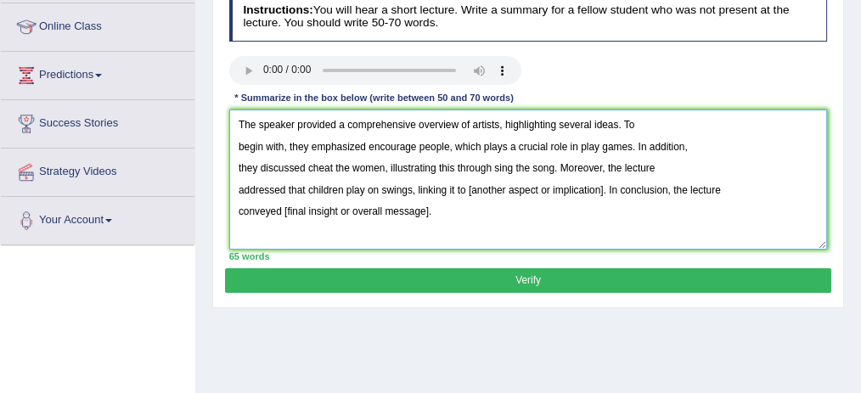
click at [576, 189] on textarea "The speaker provided a comprehensive overview of artists, highlighting several …" at bounding box center [528, 180] width 599 height 140
paste textarea "visitors giving maps"
click at [290, 212] on textarea "The speaker provided a comprehensive overview of artists, highlighting several …" at bounding box center [528, 180] width 599 height 140
drag, startPoint x: 282, startPoint y: 207, endPoint x: 477, endPoint y: 209, distance: 194.6
click at [477, 209] on textarea "The speaker provided a comprehensive overview of artists, highlighting several …" at bounding box center [528, 180] width 599 height 140
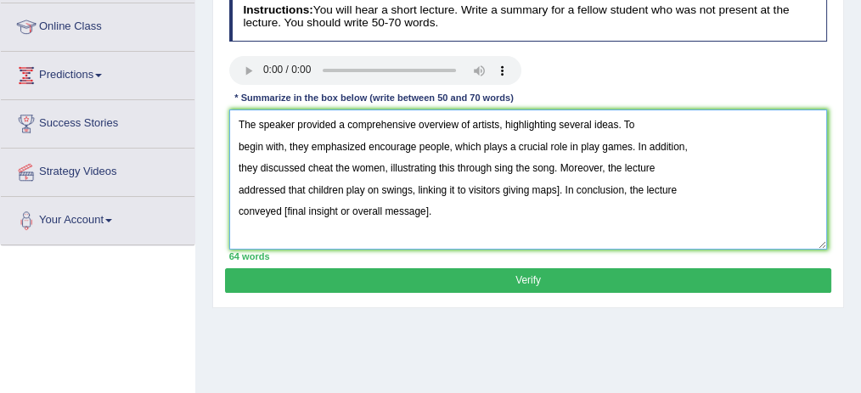
paste textarea "e"
click at [317, 211] on textarea "The speaker provided a comprehensive overview of artists, highlighting several …" at bounding box center [528, 180] width 599 height 140
paste textarea "enjoy the festival"
drag, startPoint x: 308, startPoint y: 189, endPoint x: 440, endPoint y: 178, distance: 132.1
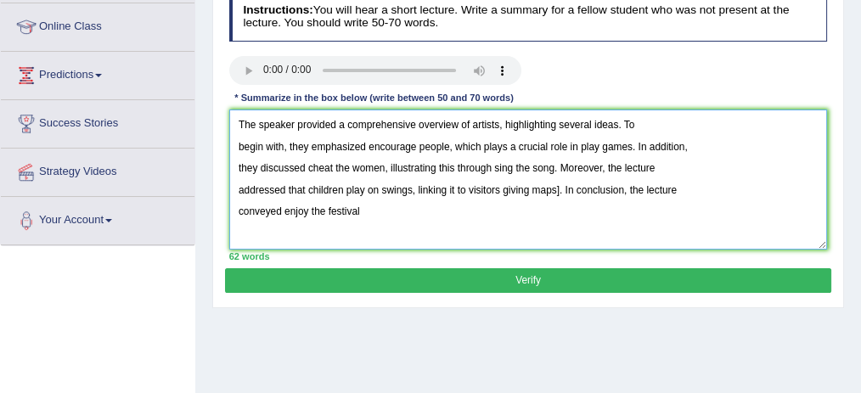
click at [440, 178] on textarea "The speaker provided a comprehensive overview of artists, highlighting several …" at bounding box center [528, 180] width 599 height 140
click at [415, 144] on textarea "The speaker provided a comprehensive overview of artists, highlighting several …" at bounding box center [528, 180] width 599 height 140
click at [608, 144] on textarea "The speaker provided a comprehensive overview of artists, highlighting several …" at bounding box center [528, 180] width 599 height 140
click at [334, 168] on textarea "The speaker provided a comprehensive overview of artists, highlighting several …" at bounding box center [528, 180] width 599 height 140
click at [523, 166] on textarea "The speaker provided a comprehensive overview of artists, highlighting several …" at bounding box center [528, 180] width 599 height 140
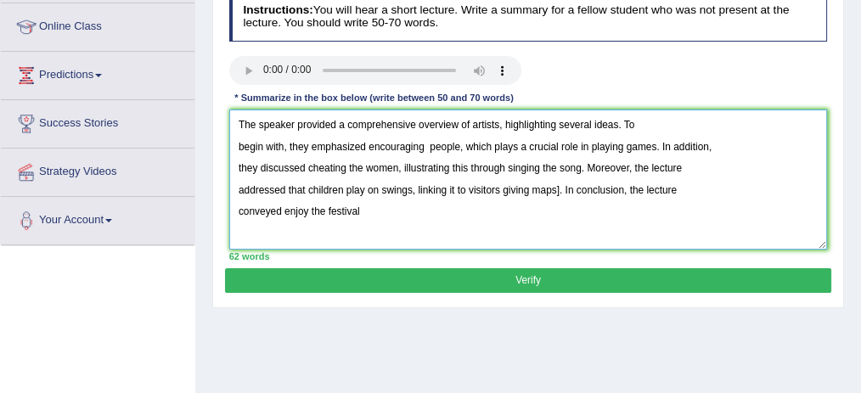
click at [561, 189] on textarea "The speaker provided a comprehensive overview of artists, highlighting several …" at bounding box center [528, 180] width 599 height 140
click at [528, 193] on textarea "The speaker provided a comprehensive overview of artists, highlighting several …" at bounding box center [528, 180] width 599 height 140
click at [306, 189] on textarea "The speaker provided a comprehensive overview of artists, highlighting several …" at bounding box center [528, 180] width 599 height 140
click at [308, 208] on textarea "The speaker provided a comprehensive overview of artists, highlighting several …" at bounding box center [528, 180] width 599 height 140
type textarea "The speaker provided a comprehensive overview of artists, highlighting several …"
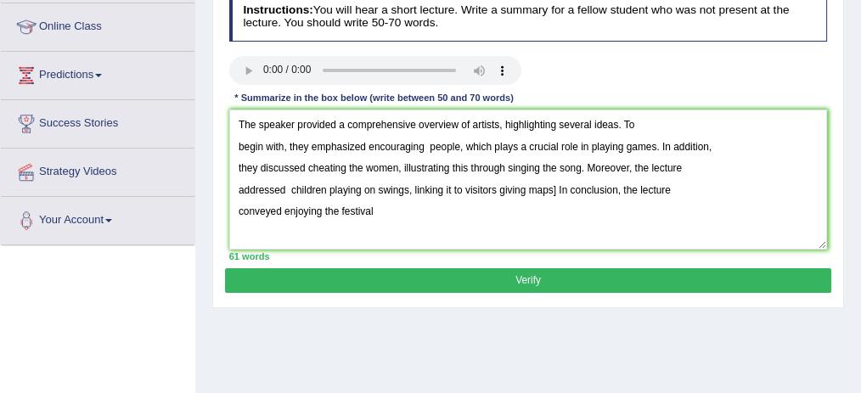
drag, startPoint x: 520, startPoint y: 281, endPoint x: 480, endPoint y: 237, distance: 59.5
click at [520, 279] on button "Verify" at bounding box center [528, 280] width 606 height 25
